Goal: Transaction & Acquisition: Book appointment/travel/reservation

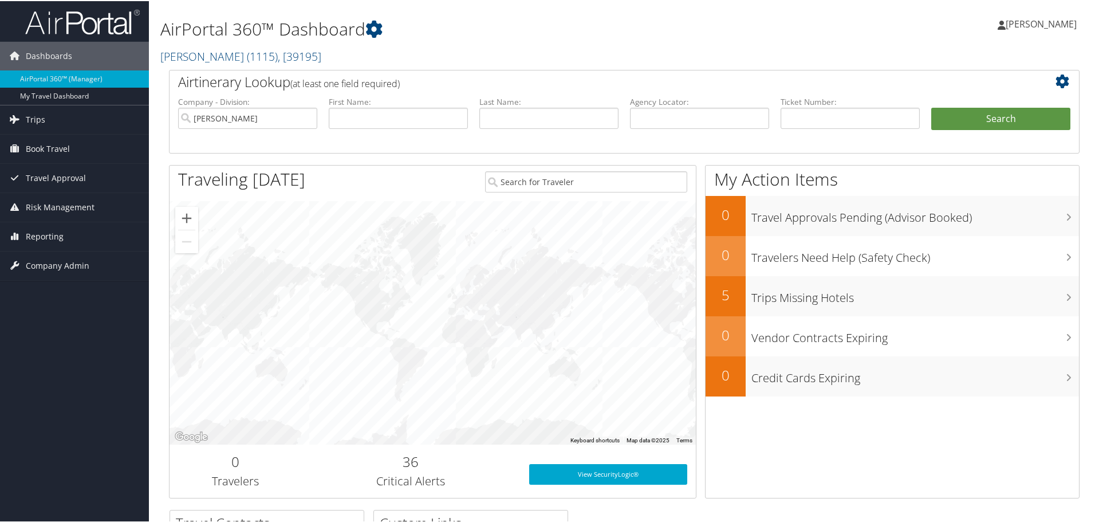
click at [39, 137] on span "Book Travel" at bounding box center [48, 147] width 44 height 29
click at [60, 205] on link "Book/Manage Online Trips" at bounding box center [74, 204] width 149 height 17
